Goal: Task Accomplishment & Management: Manage account settings

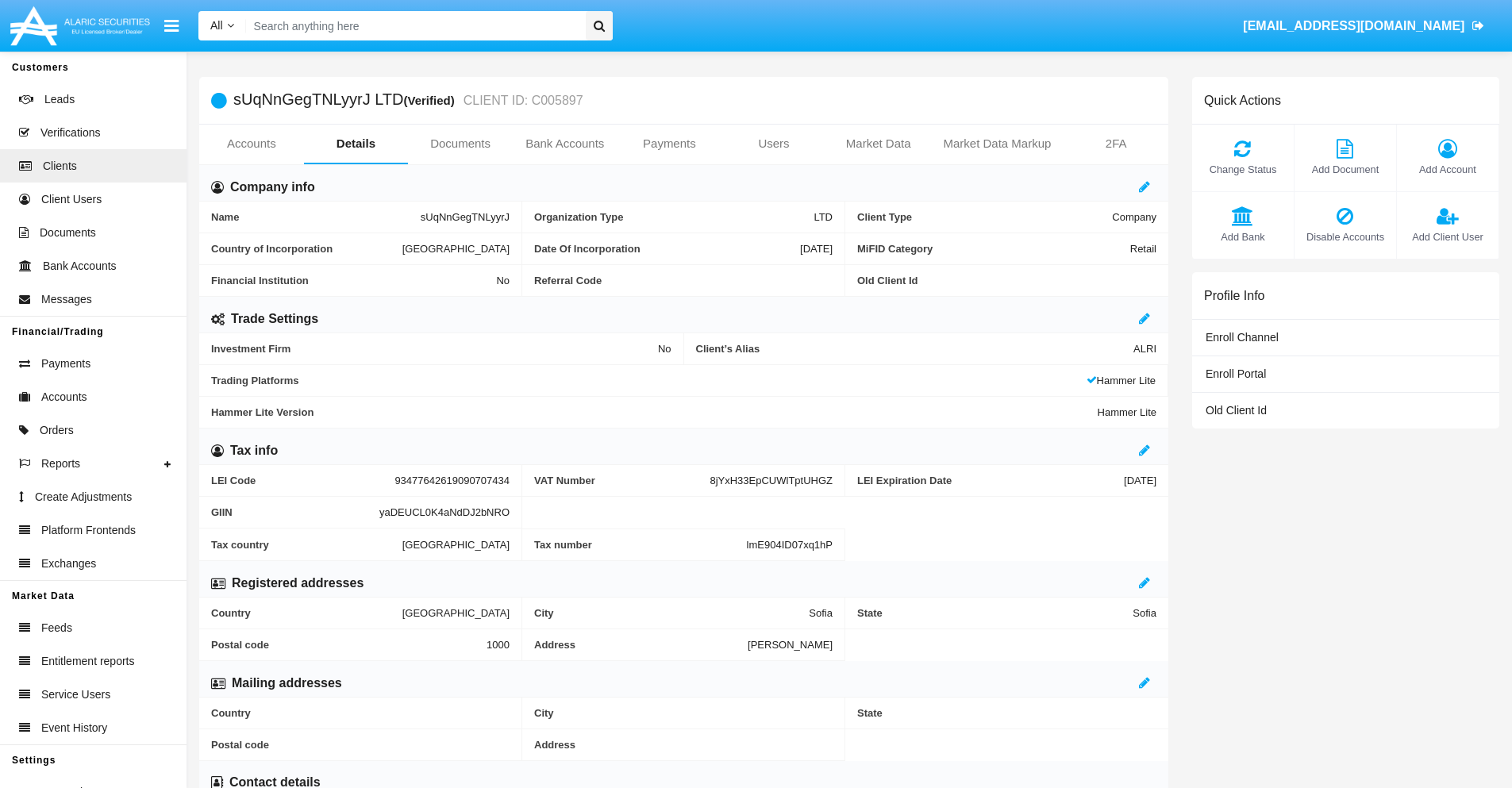
click at [1447, 169] on span "Add Account" at bounding box center [1447, 169] width 86 height 15
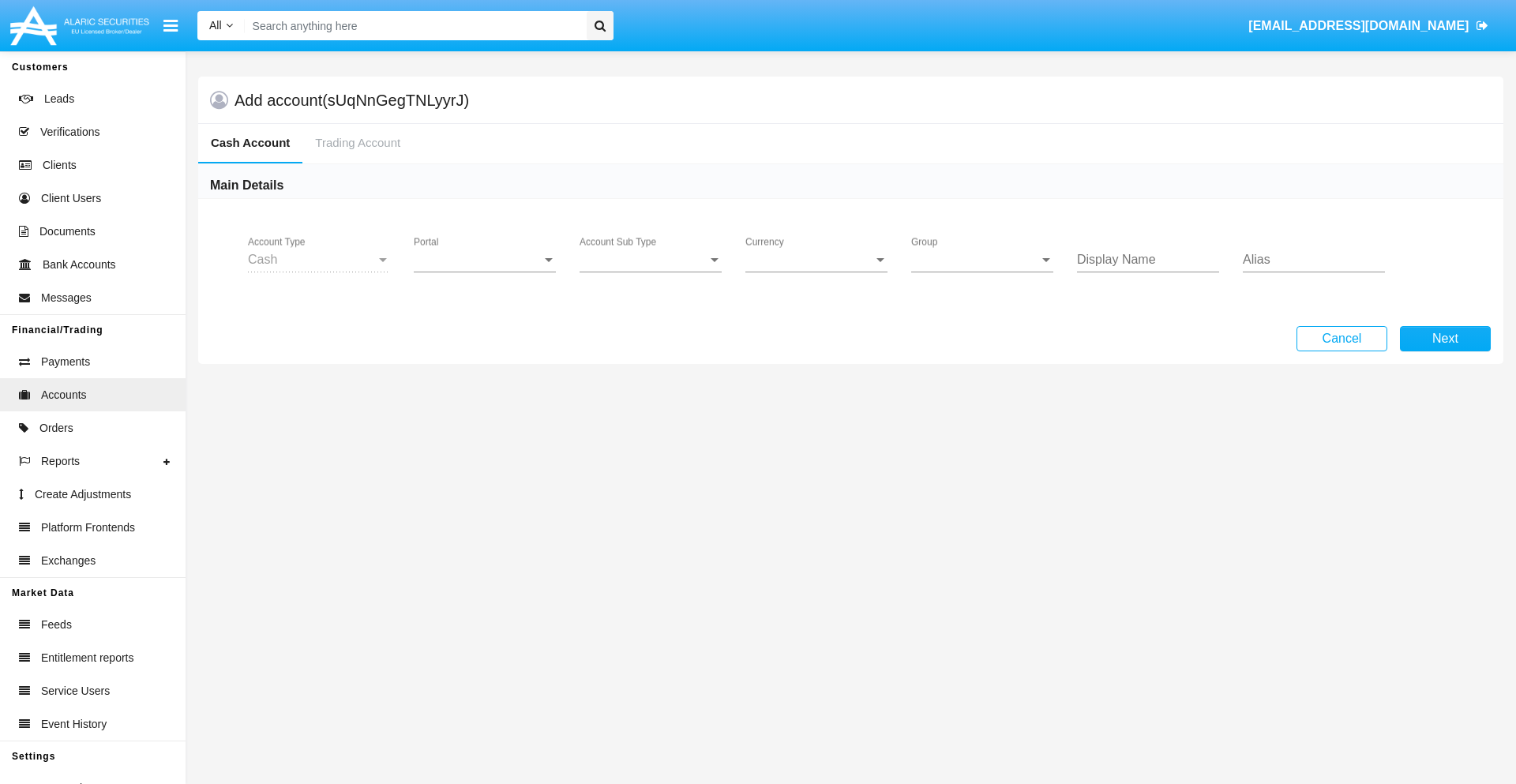
click at [485, 260] on span "Portal" at bounding box center [478, 260] width 128 height 14
click at [486, 385] on span "Alaric Pro" at bounding box center [474, 385] width 121 height 38
click at [651, 260] on span "Account Sub Type" at bounding box center [643, 260] width 128 height 14
click at [651, 272] on span "Trading Cash" at bounding box center [651, 272] width 142 height 38
click at [983, 260] on span "Group" at bounding box center [975, 260] width 128 height 14
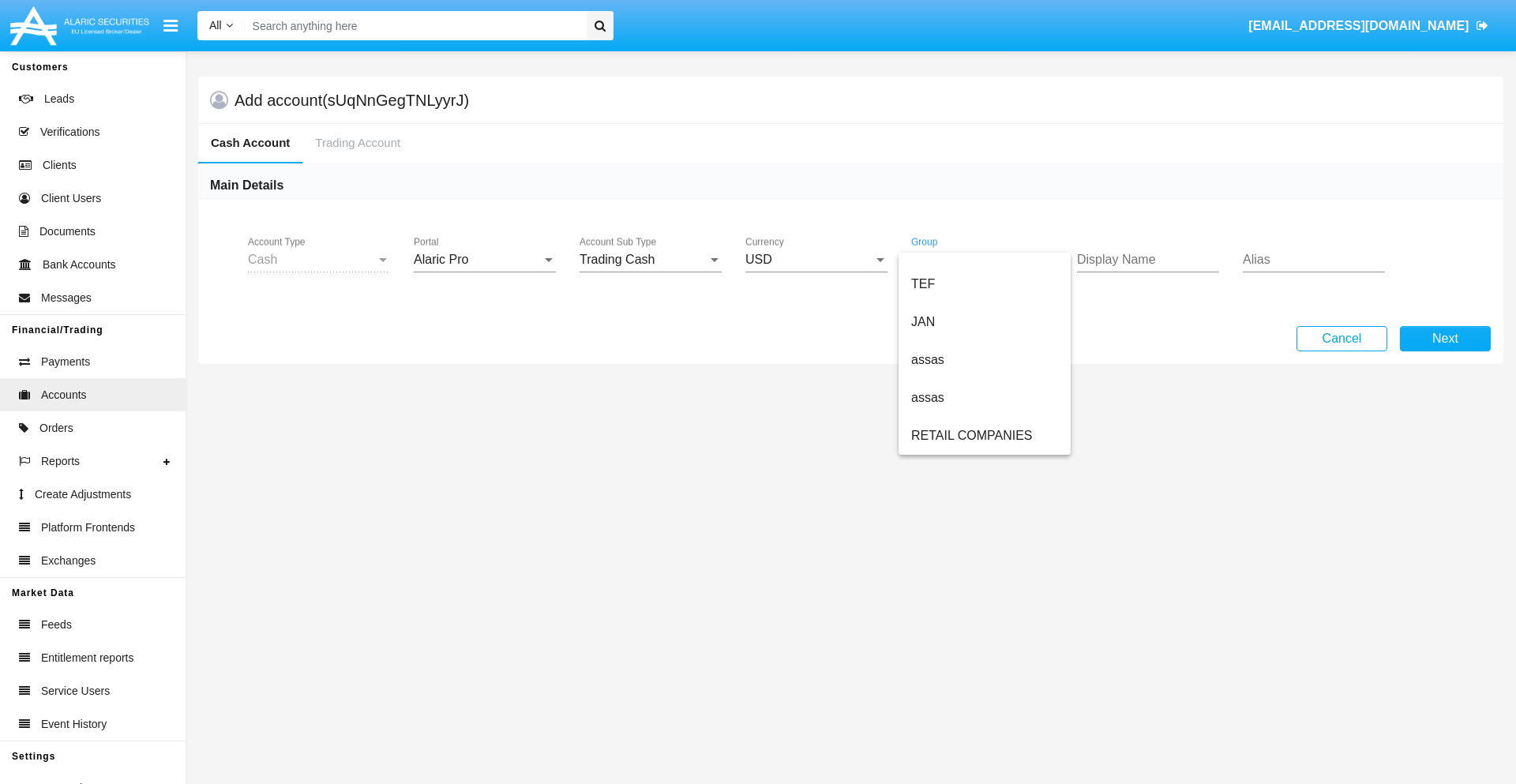
scroll to position [366, 0]
click at [984, 436] on span "ALARIC test" at bounding box center [985, 436] width 147 height 38
type input "silver"
type input "orchid"
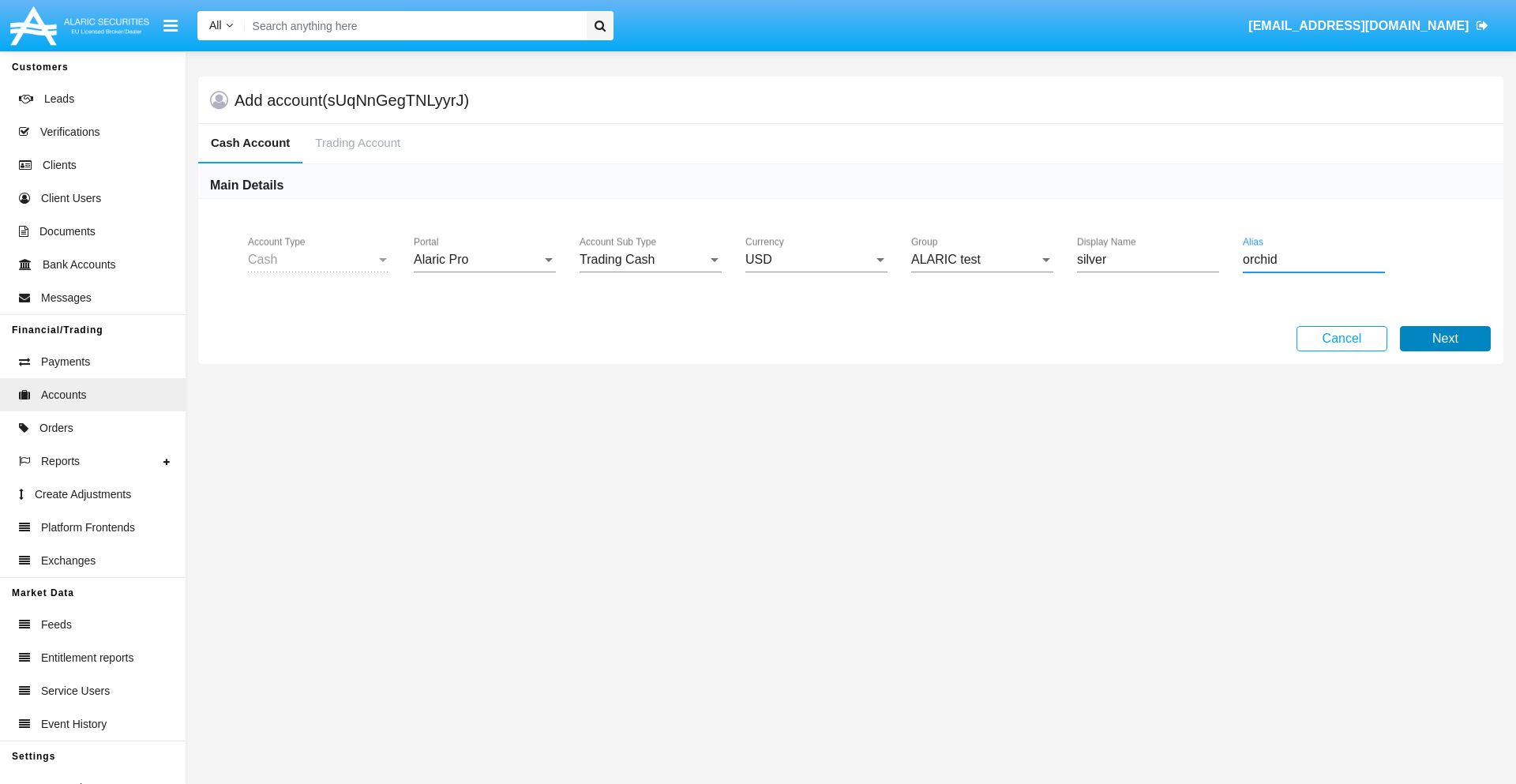
click at [1446, 339] on button "Next" at bounding box center [1446, 339] width 91 height 25
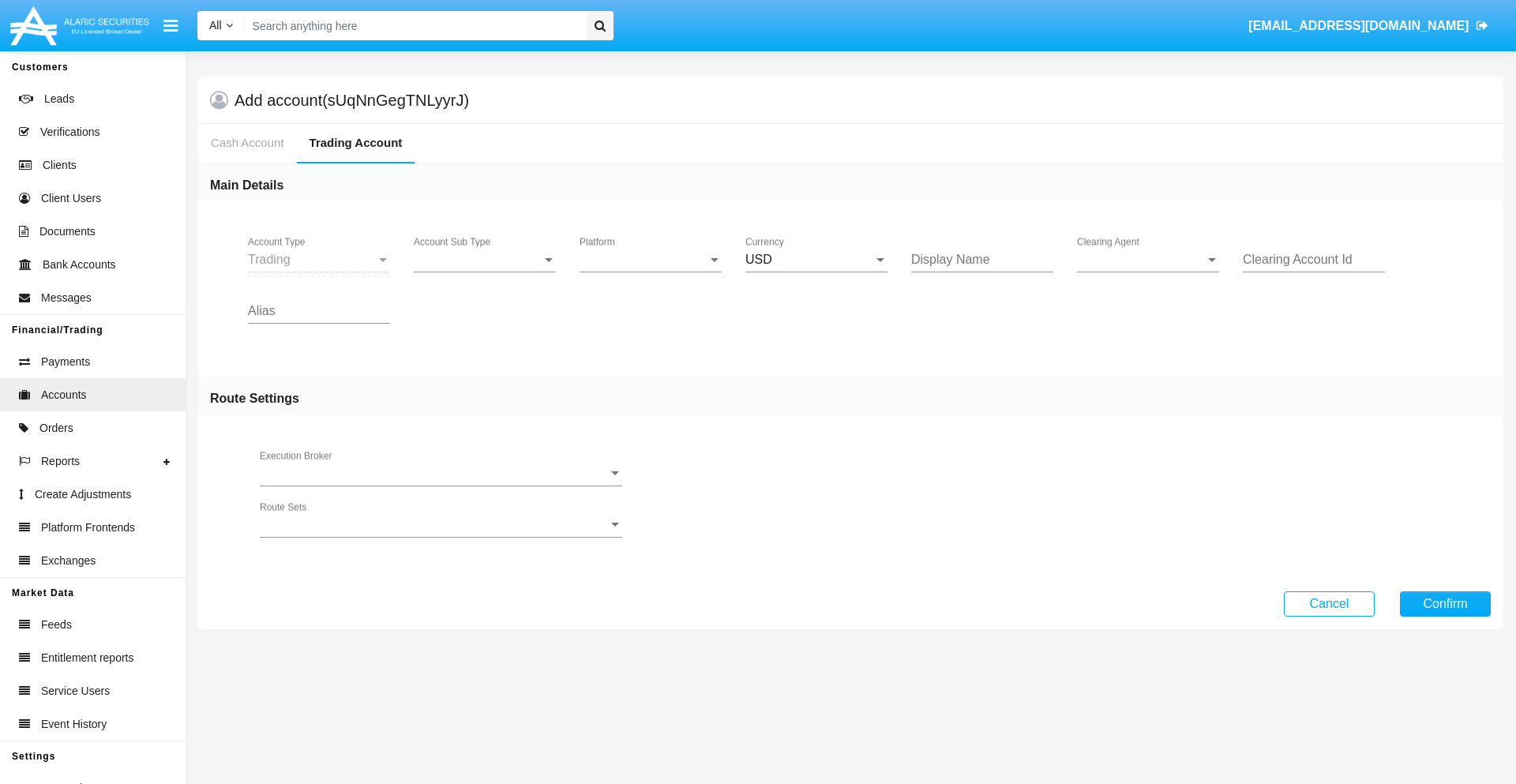
click at [485, 260] on span "Account Sub Type" at bounding box center [478, 260] width 128 height 14
click at [485, 272] on span "Trading" at bounding box center [485, 272] width 142 height 38
click at [651, 260] on span "Platform" at bounding box center [643, 260] width 128 height 14
click at [651, 272] on span "Hammer Lite" at bounding box center [651, 272] width 142 height 38
click at [1149, 260] on span "Clearing Agent" at bounding box center [1141, 260] width 128 height 14
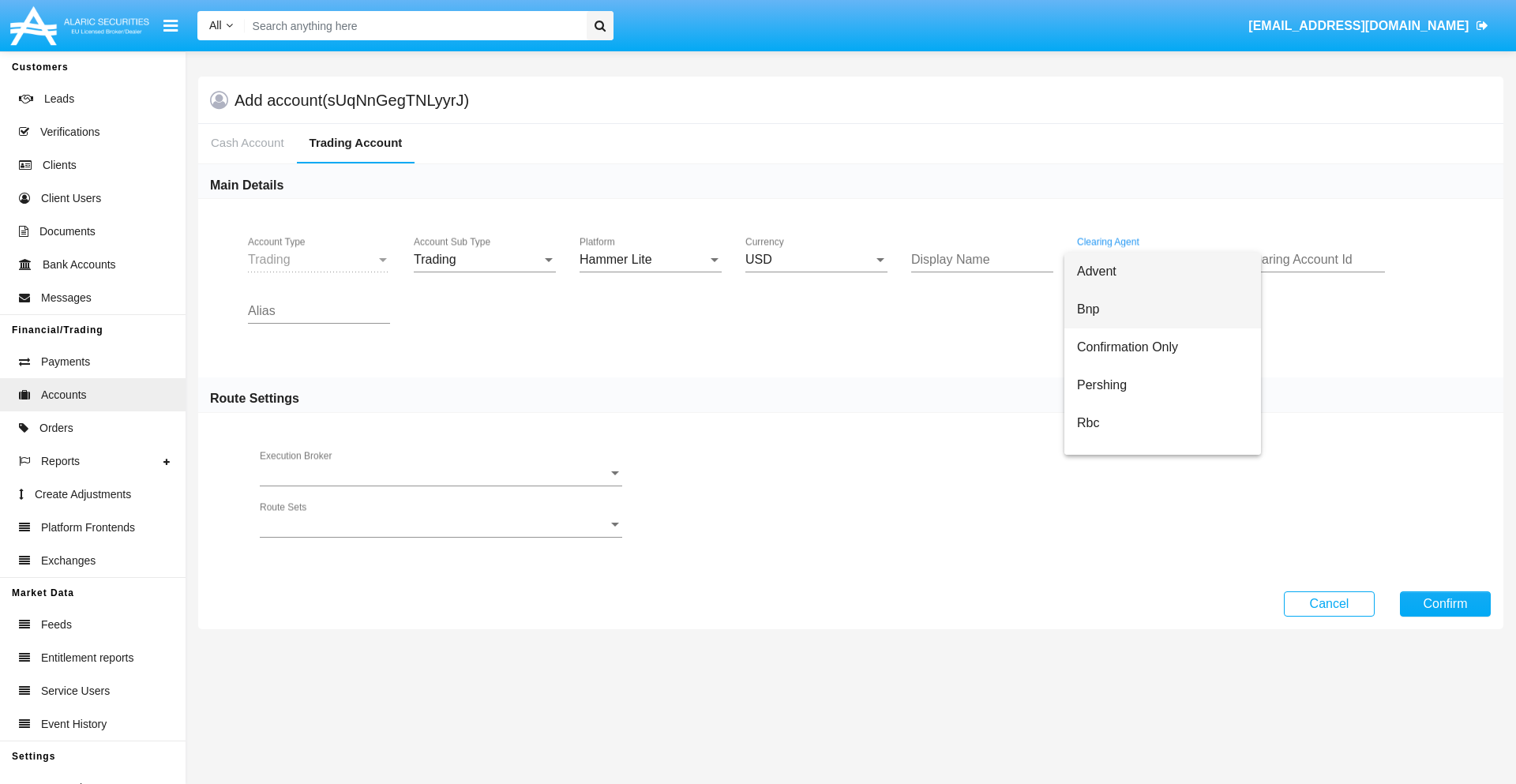
click at [1163, 310] on span "Bnp" at bounding box center [1163, 310] width 171 height 38
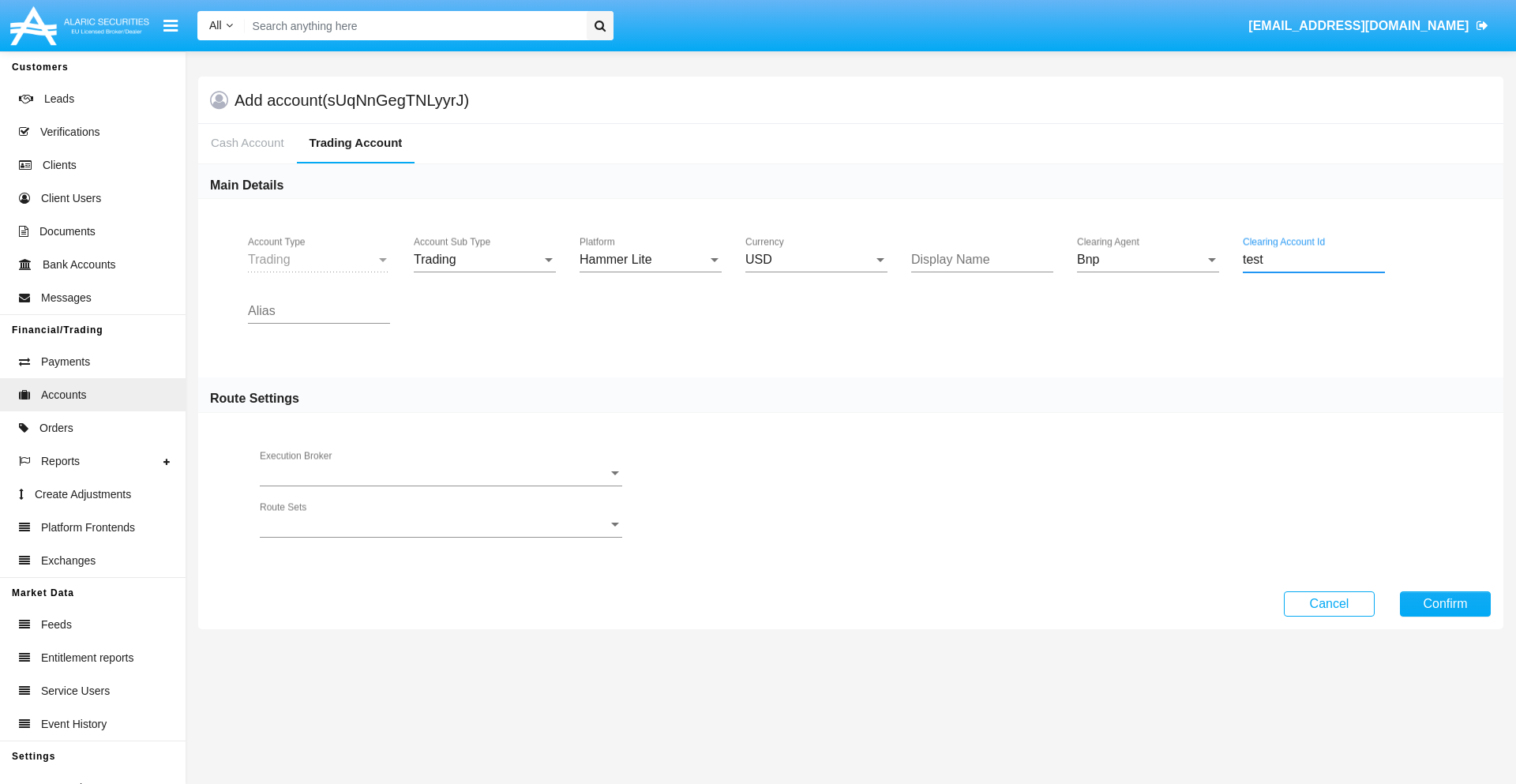
type input "test"
type input "tan"
type input "white"
click at [1446, 603] on button "Confirm" at bounding box center [1446, 603] width 91 height 25
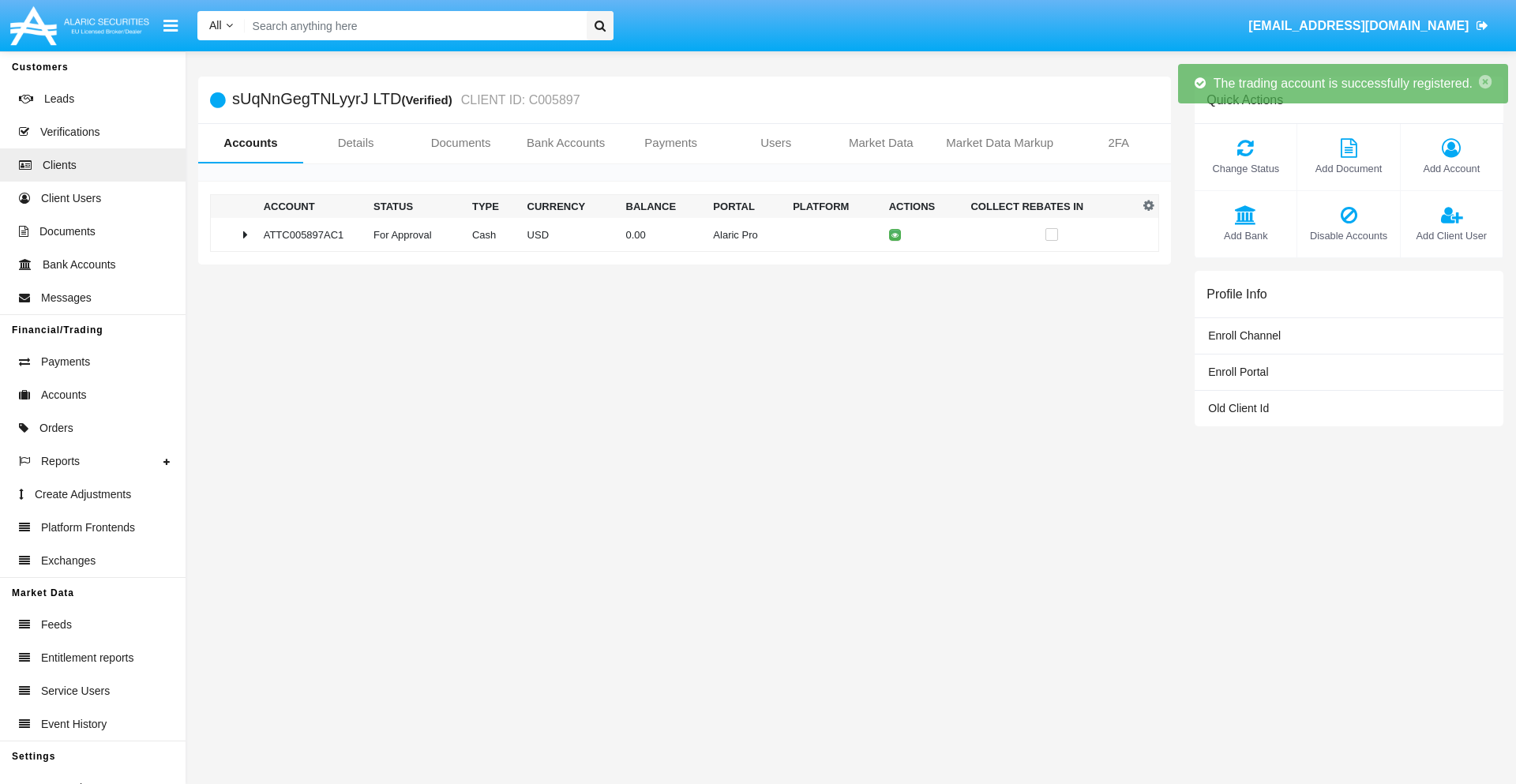
click at [678, 234] on td "0.00" at bounding box center [663, 234] width 88 height 34
click at [896, 234] on icon at bounding box center [900, 235] width 7 height 7
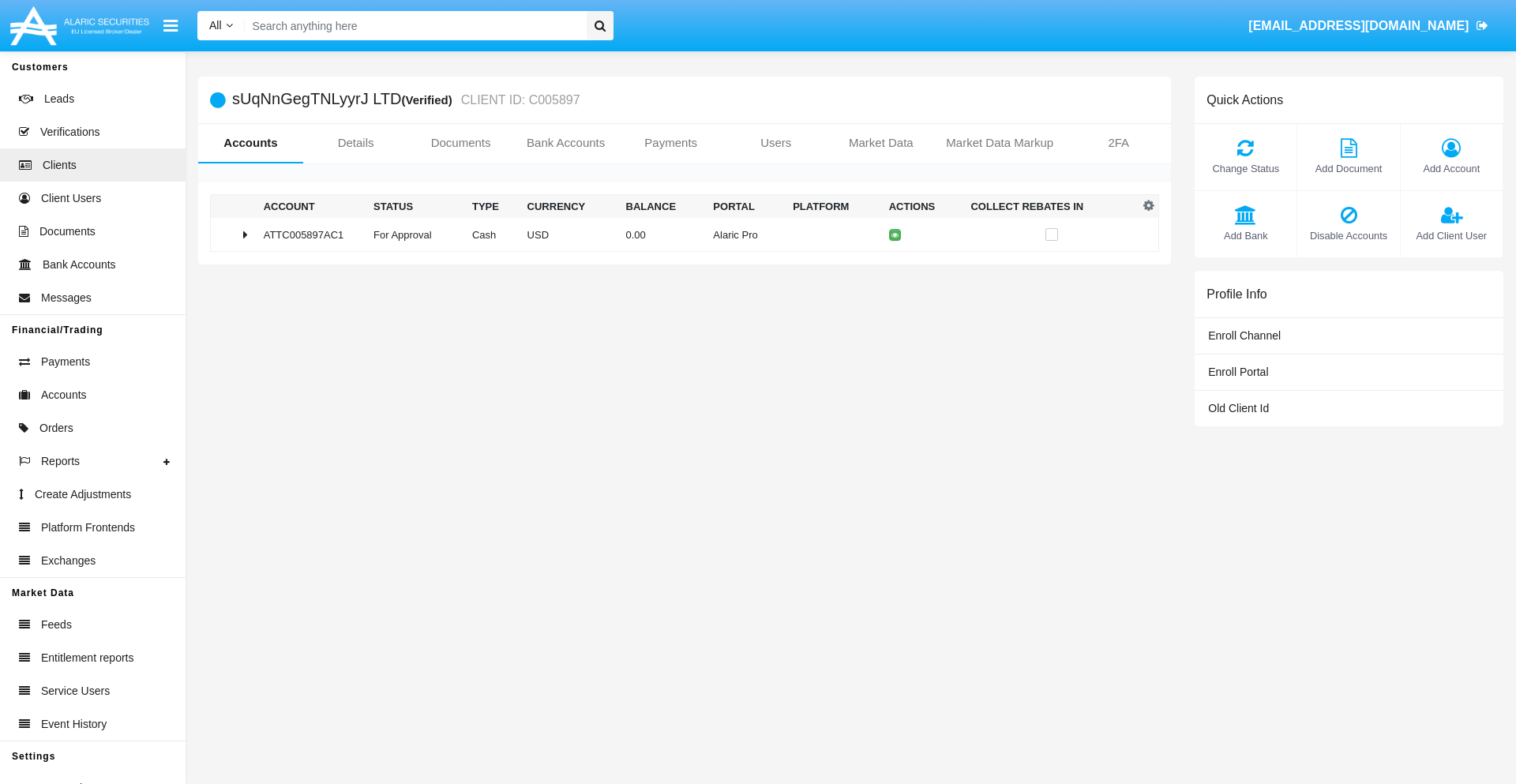
click at [678, 234] on td "0.00" at bounding box center [663, 234] width 88 height 34
click at [896, 267] on icon at bounding box center [900, 268] width 7 height 7
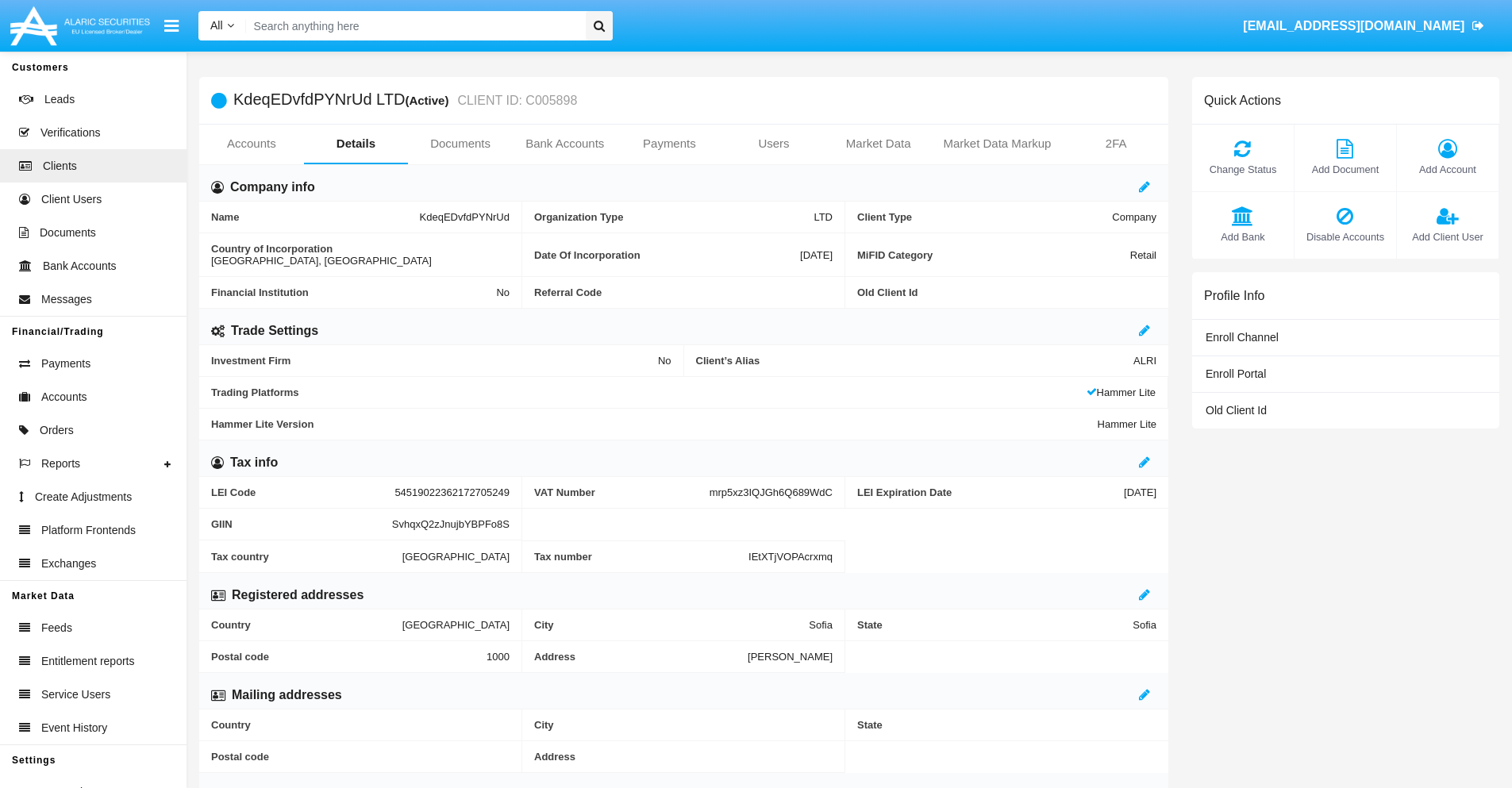
click at [250, 144] on link "Accounts" at bounding box center [251, 144] width 105 height 38
click at [1447, 169] on span "Add Account" at bounding box center [1447, 169] width 86 height 15
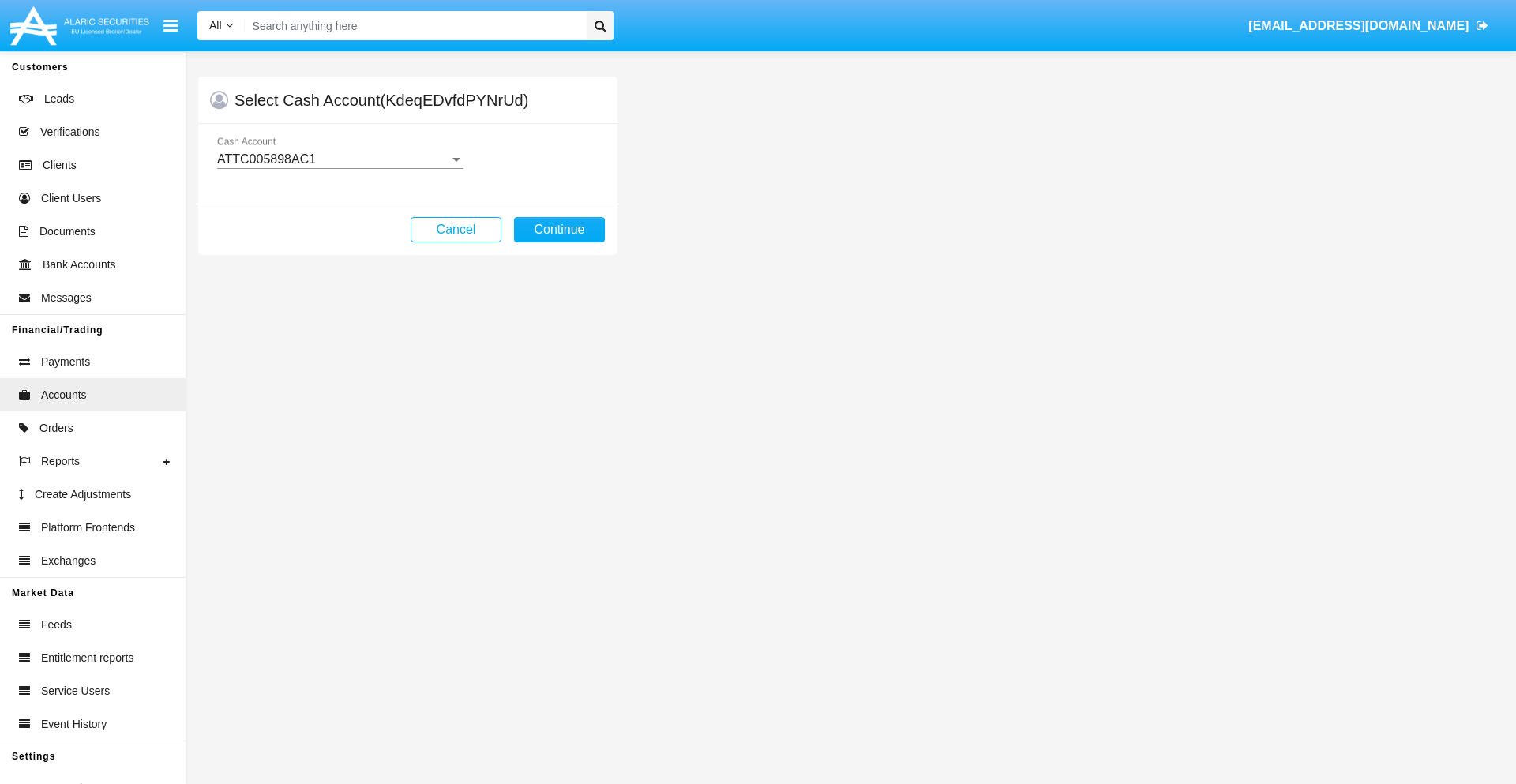
click at [339, 160] on div "ATTC005898AC1" at bounding box center [333, 160] width 232 height 14
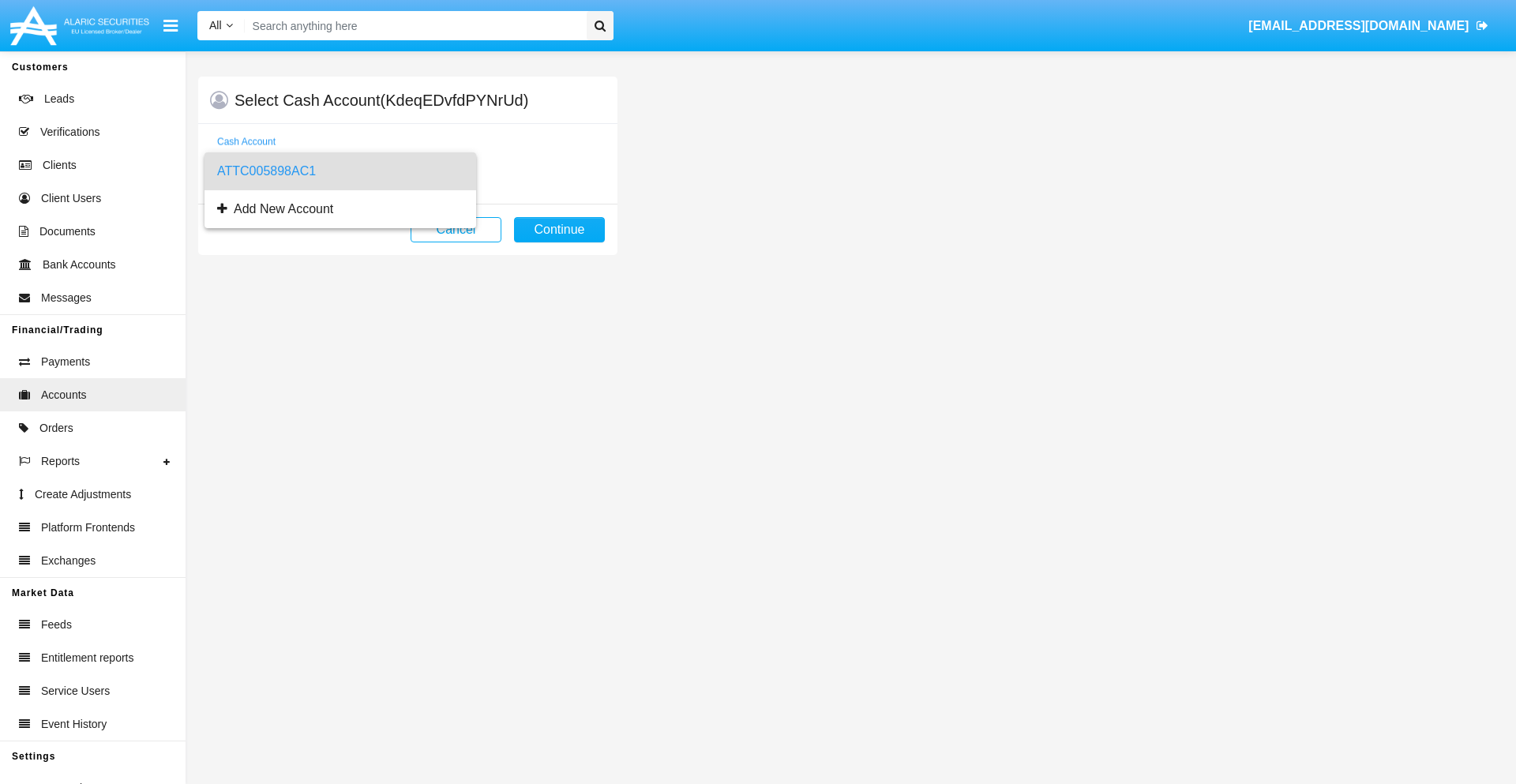
click at [339, 171] on span "ATTC005898AC1" at bounding box center [340, 172] width 247 height 38
click at [559, 230] on button "Continue" at bounding box center [559, 229] width 91 height 25
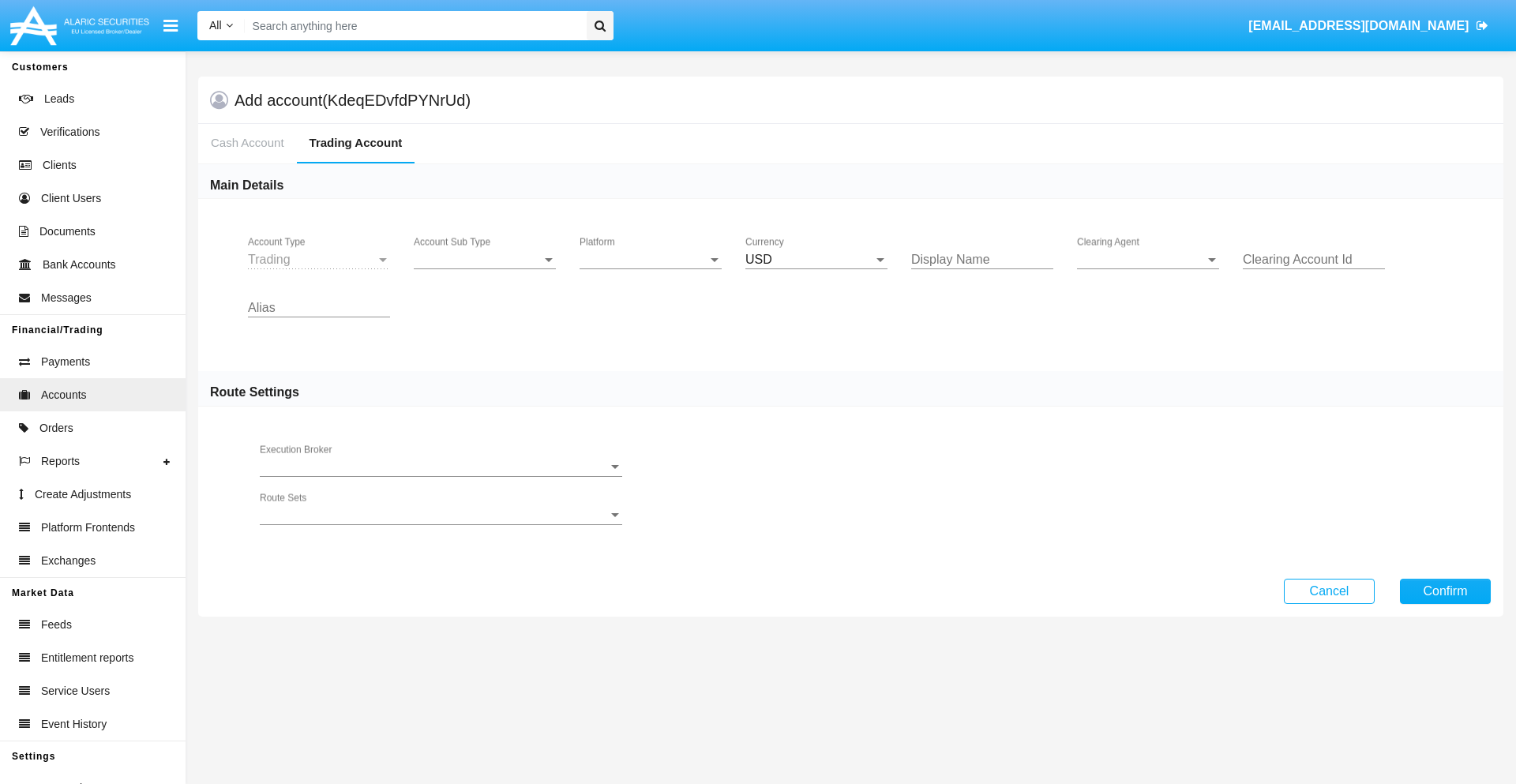
click at [485, 260] on span "Account Sub Type" at bounding box center [478, 260] width 128 height 14
click at [485, 272] on span "Trading" at bounding box center [485, 272] width 142 height 38
click at [651, 260] on span "Platform" at bounding box center [643, 260] width 128 height 14
click at [651, 272] on span "Hammer Lite" at bounding box center [651, 272] width 142 height 38
click at [1149, 260] on span "Clearing Agent" at bounding box center [1141, 260] width 128 height 14
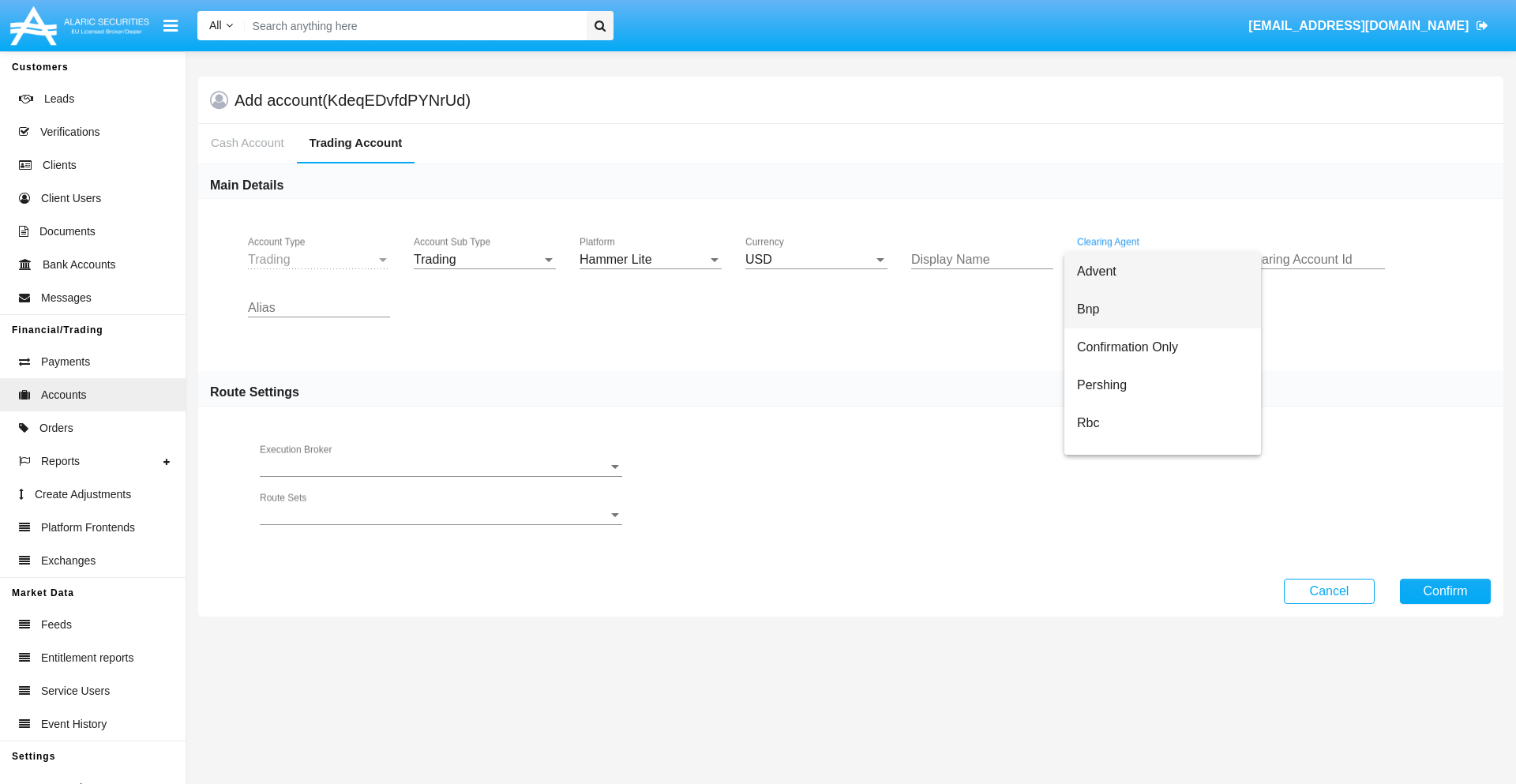
click at [1163, 310] on span "Bnp" at bounding box center [1163, 310] width 171 height 38
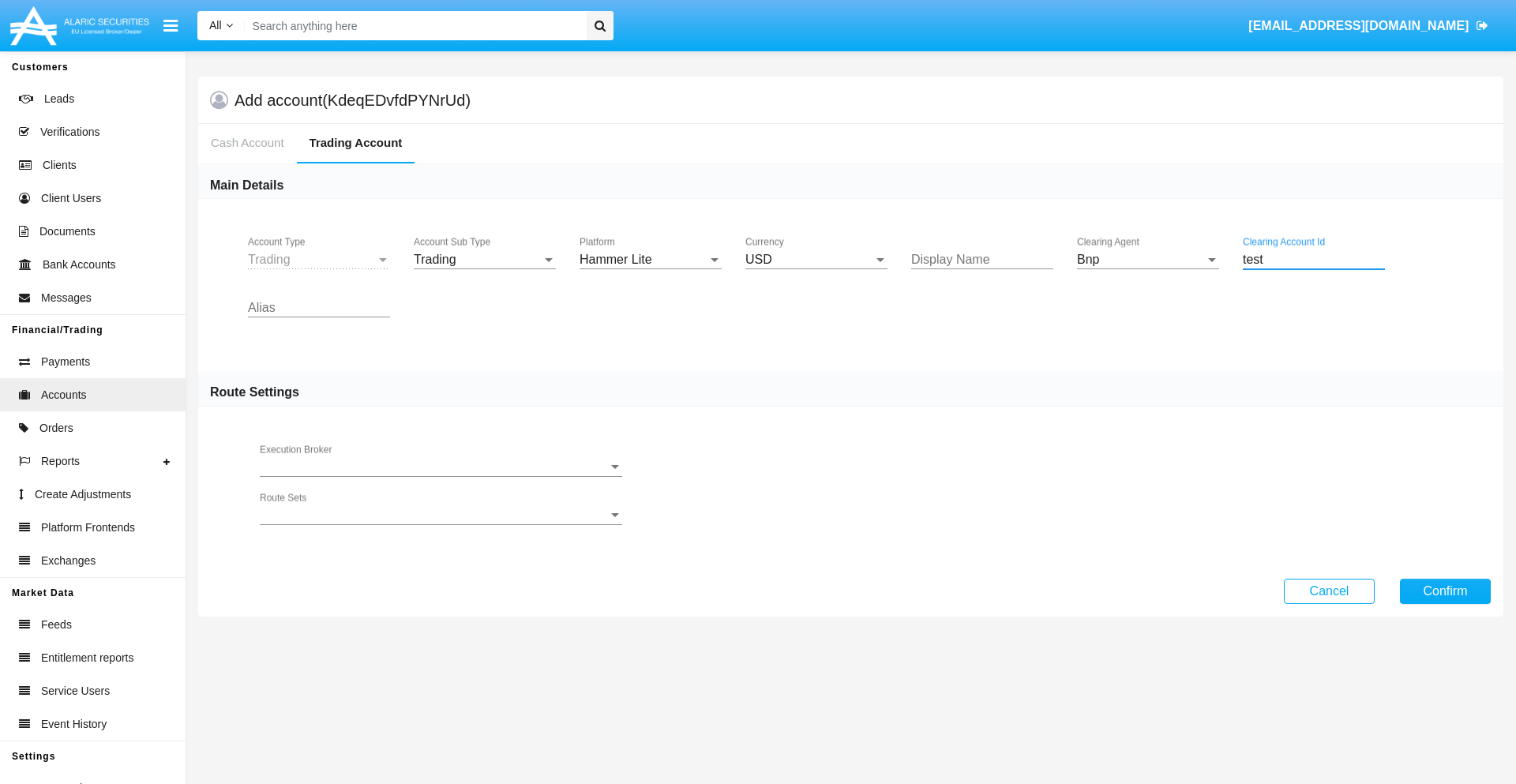
type input "test"
type input "turquoise"
type input "grey"
click at [1446, 590] on button "Confirm" at bounding box center [1446, 591] width 91 height 25
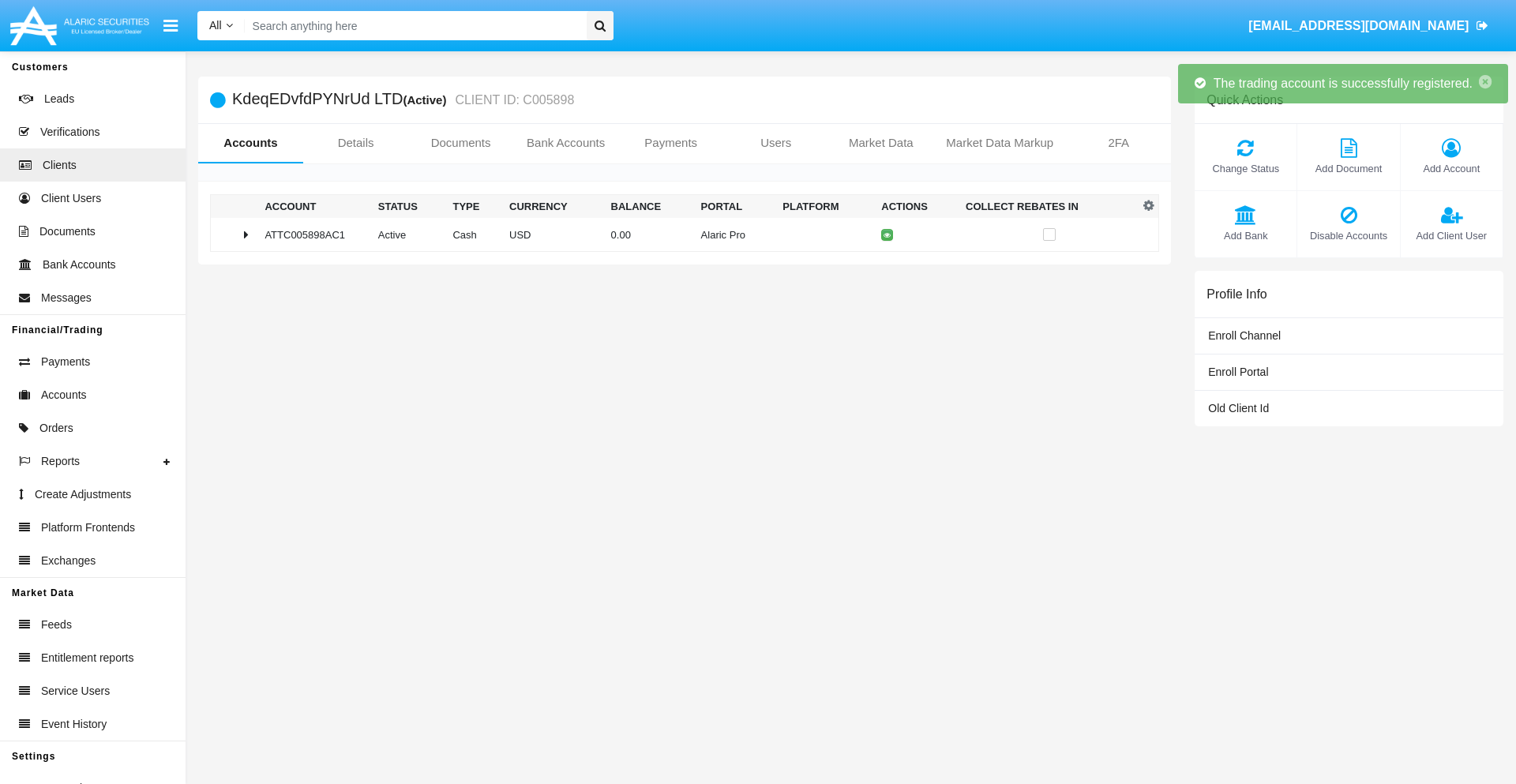
click at [678, 234] on td "0.00" at bounding box center [650, 234] width 90 height 34
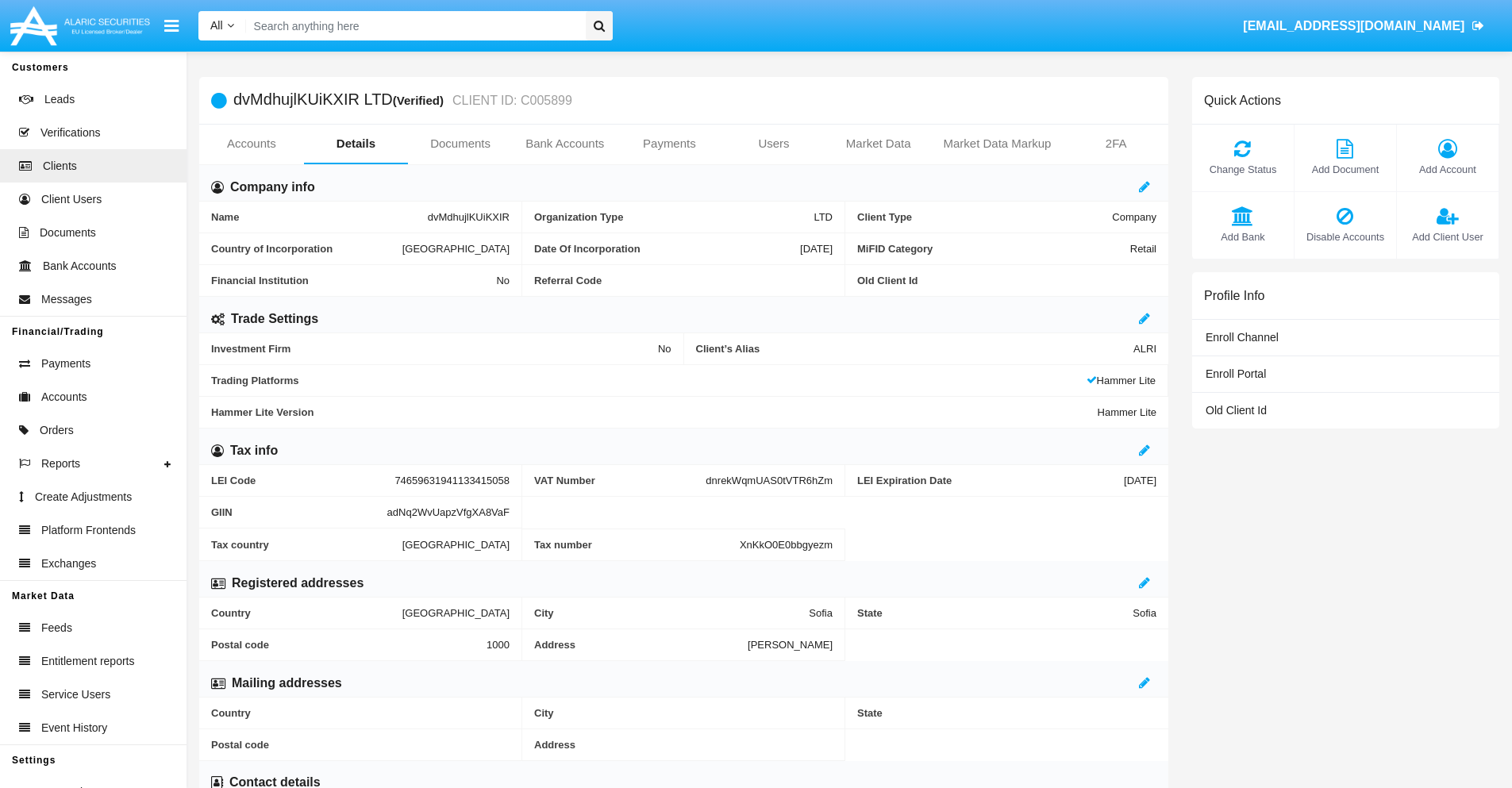
click at [250, 144] on link "Accounts" at bounding box center [251, 144] width 105 height 38
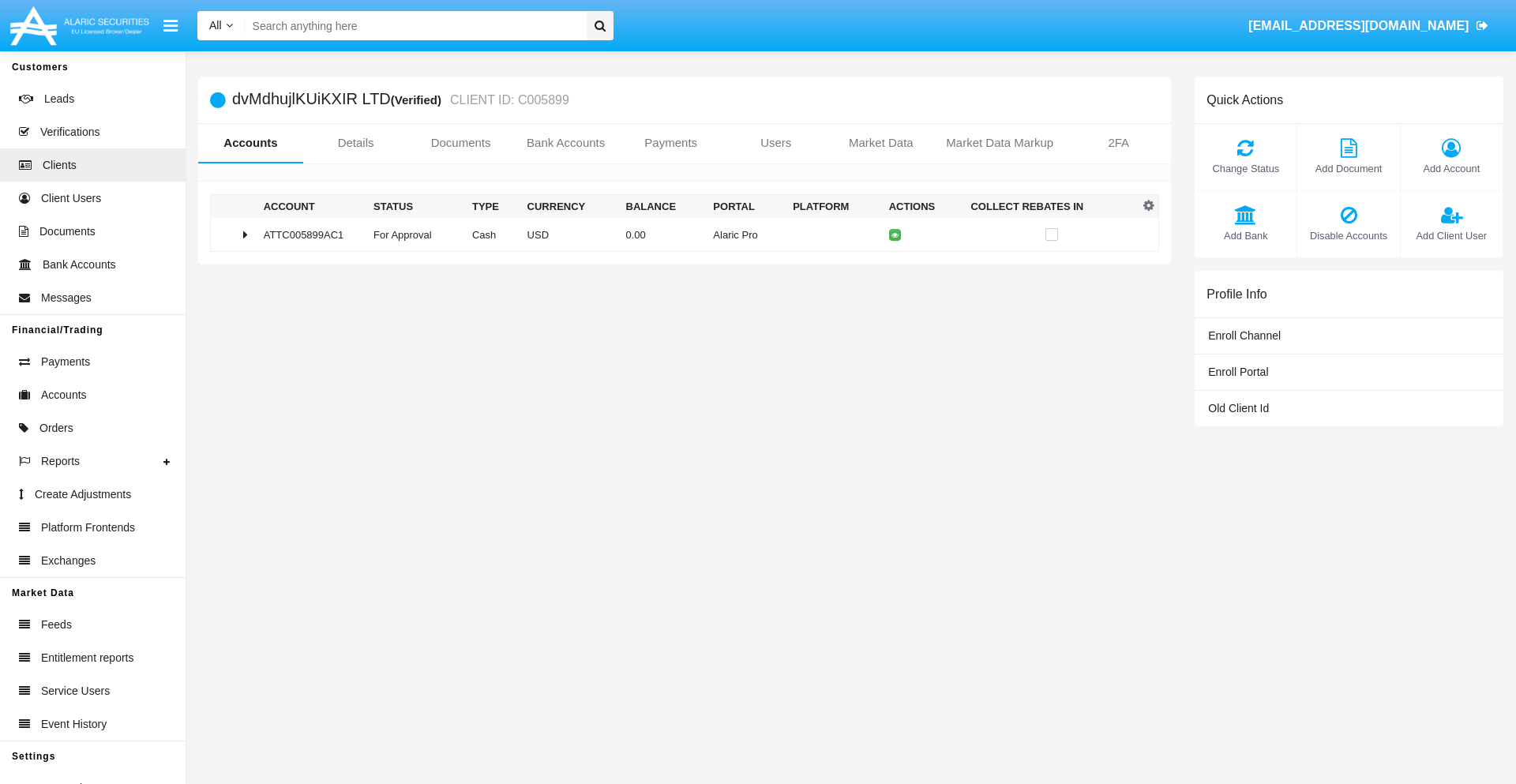
click at [1245, 168] on span "Change Status" at bounding box center [1245, 168] width 86 height 15
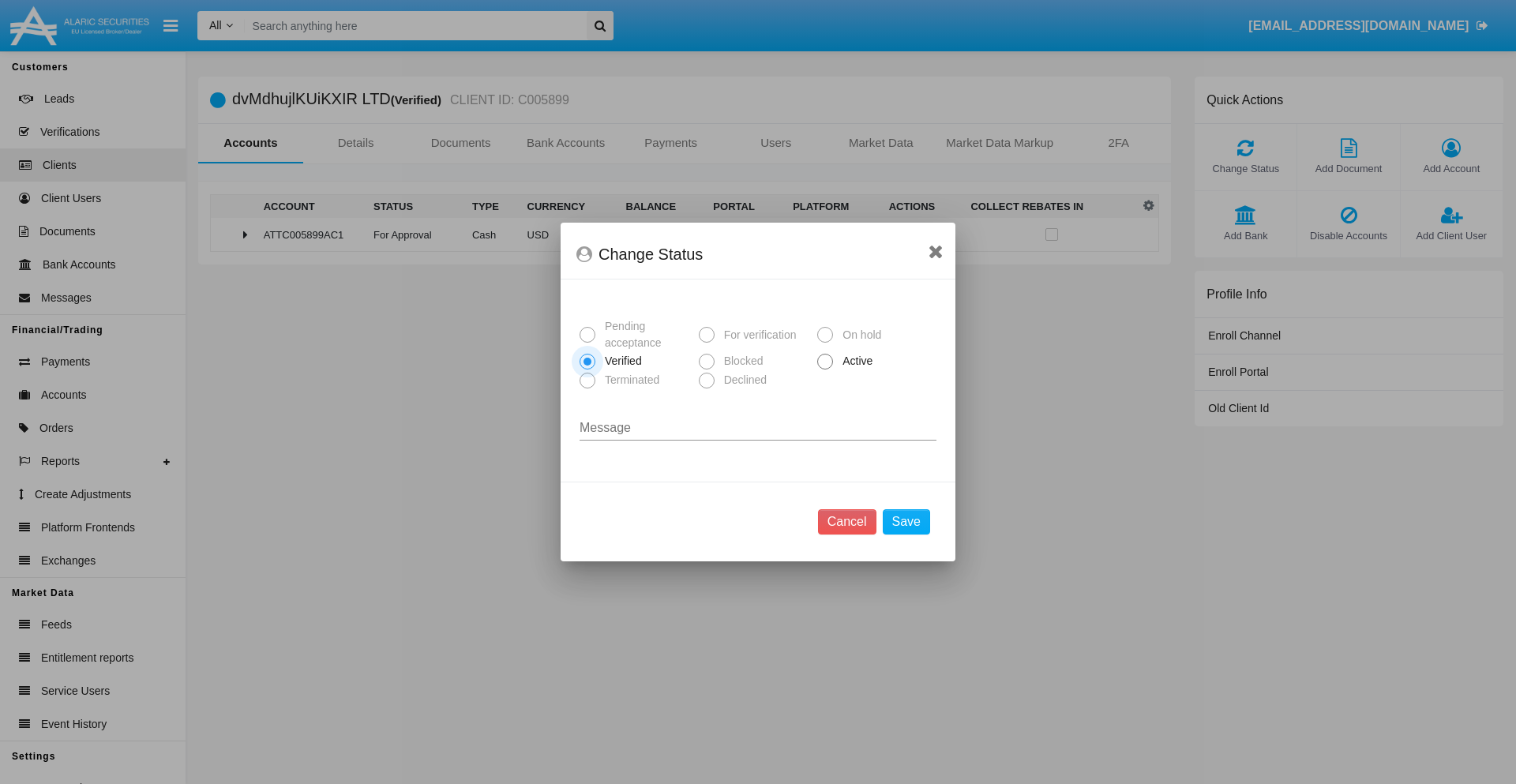
click at [854, 361] on span "Active" at bounding box center [855, 361] width 43 height 16
click at [826, 370] on input "Active" at bounding box center [825, 370] width 1 height 1
radio input "true"
click at [906, 522] on button "Save" at bounding box center [906, 522] width 48 height 25
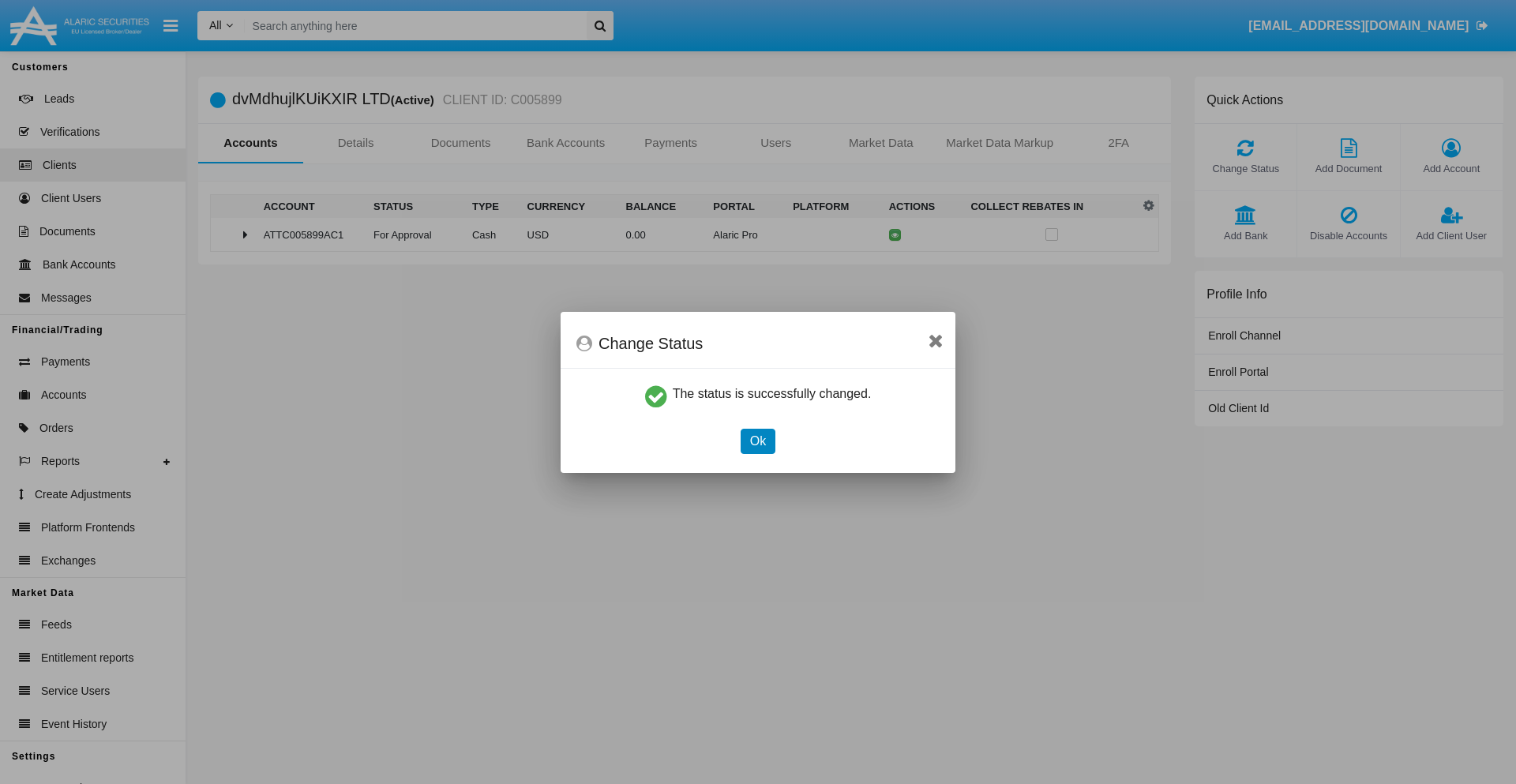
click at [757, 441] on button "Ok" at bounding box center [758, 441] width 35 height 25
